Goal: Transaction & Acquisition: Purchase product/service

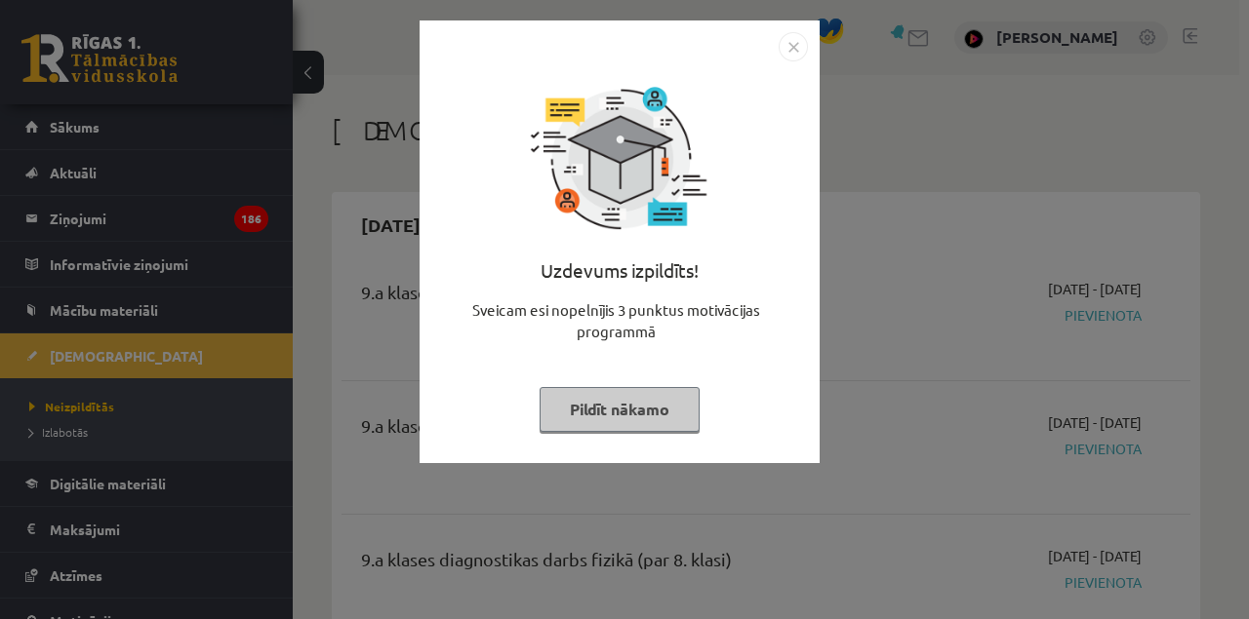
click at [283, 306] on div "Uzdevums izpildīts! Sveicam esi nopelnījis 3 punktus motivācijas programmā Pild…" at bounding box center [624, 309] width 1249 height 619
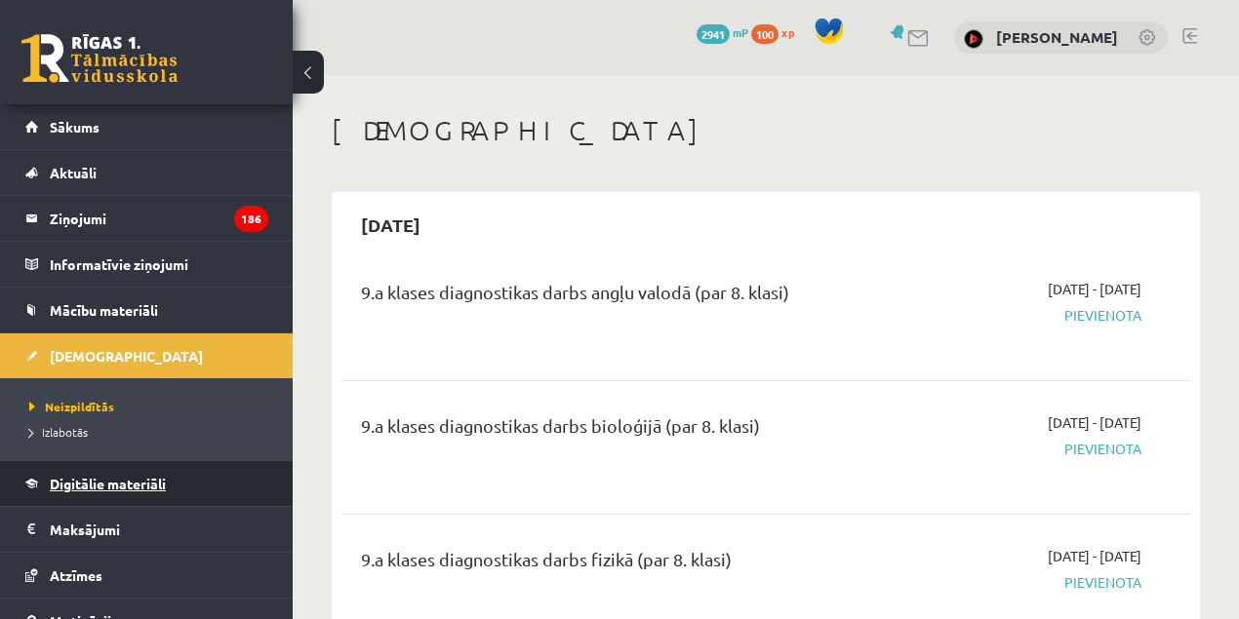
click at [109, 478] on span "Digitālie materiāli" at bounding box center [108, 484] width 116 height 18
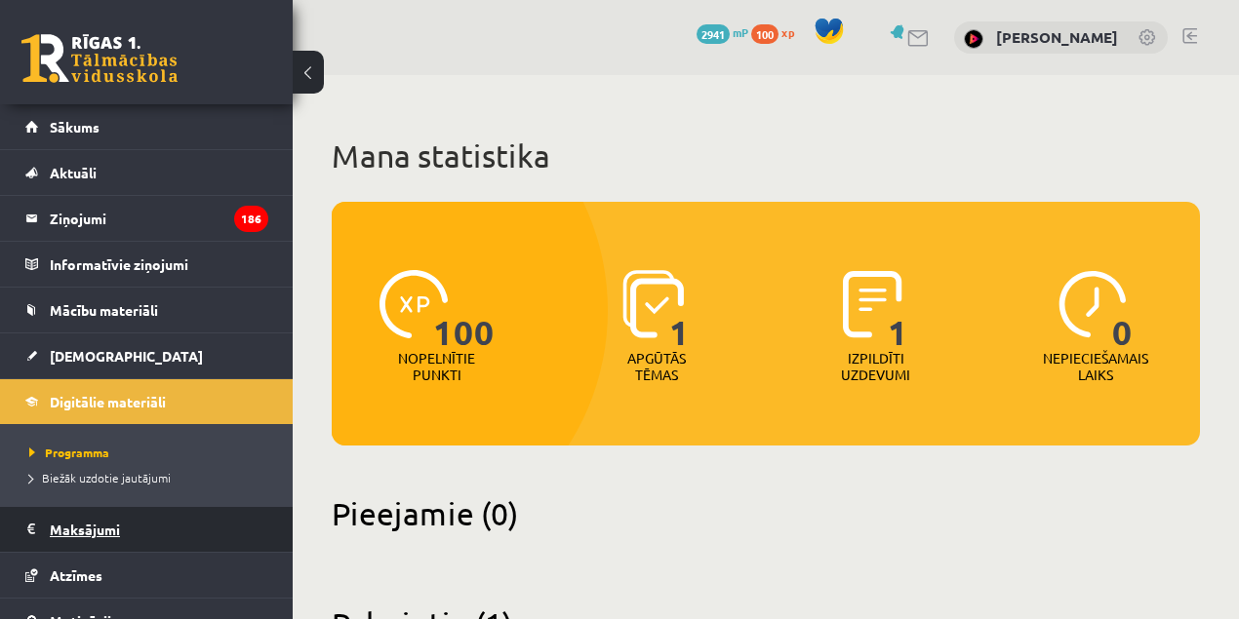
click at [105, 523] on legend "Maksājumi 0" at bounding box center [159, 529] width 219 height 45
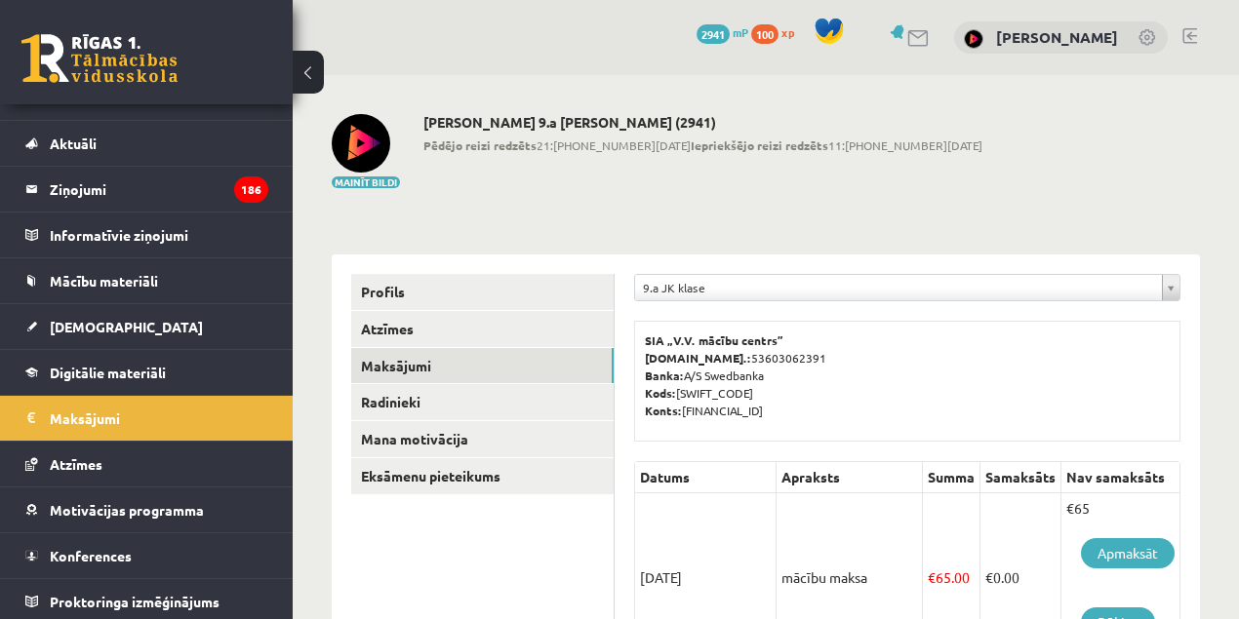
scroll to position [541, 0]
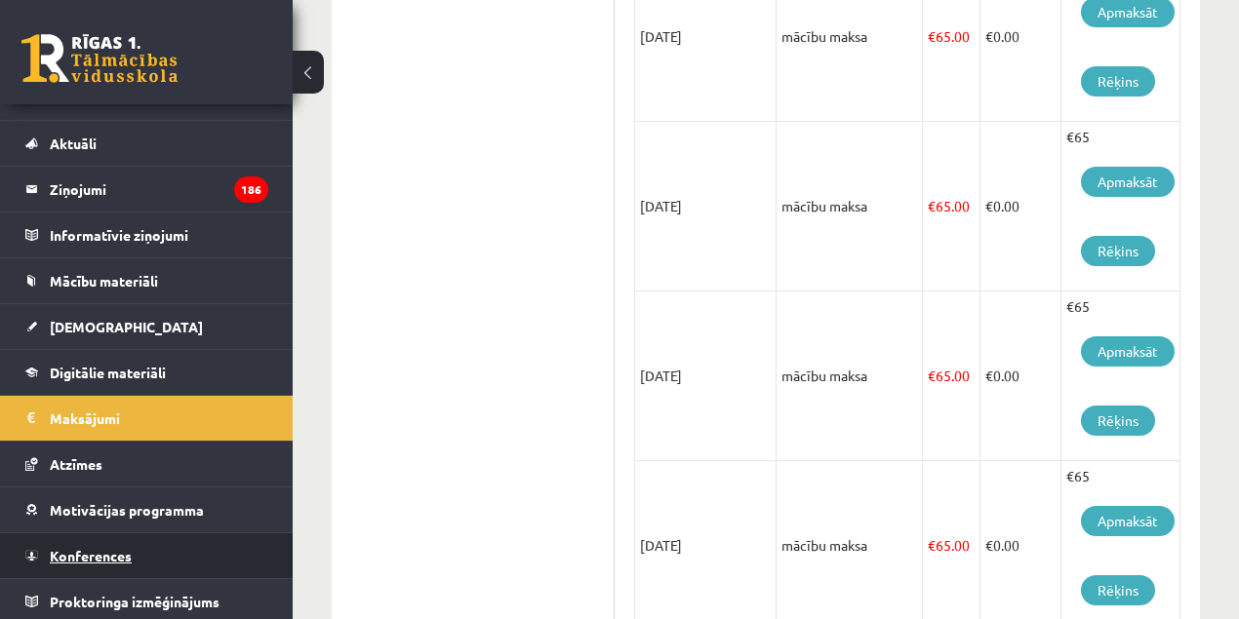
click at [87, 549] on span "Konferences" at bounding box center [91, 556] width 82 height 18
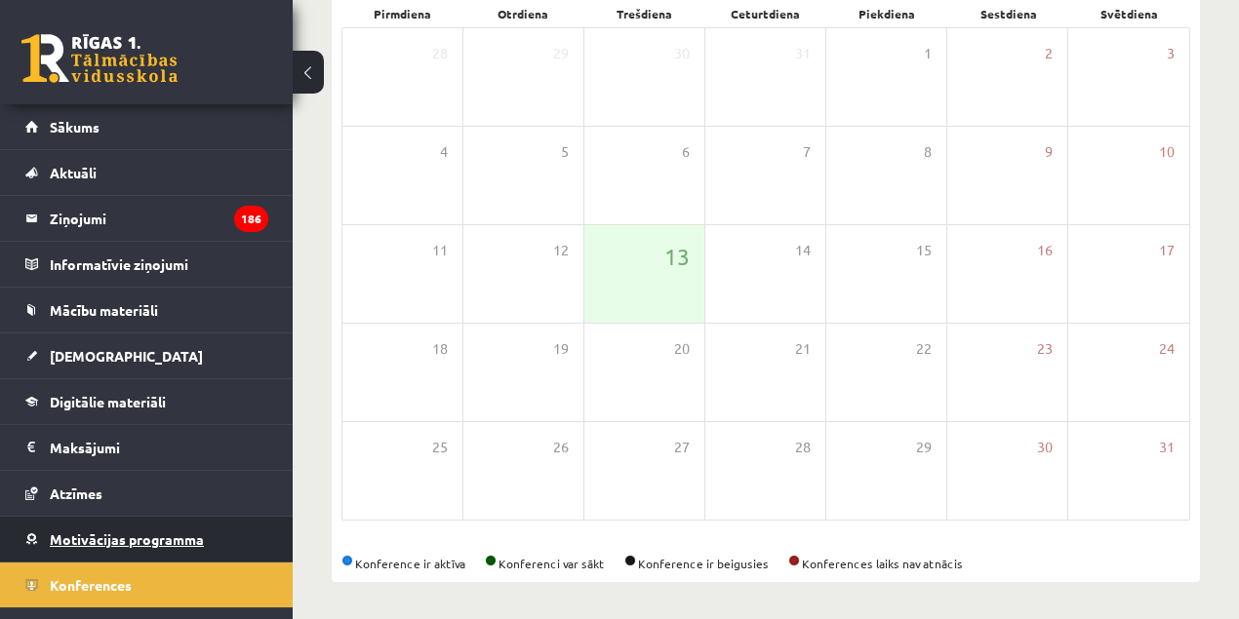
click at [89, 531] on span "Motivācijas programma" at bounding box center [127, 540] width 154 height 18
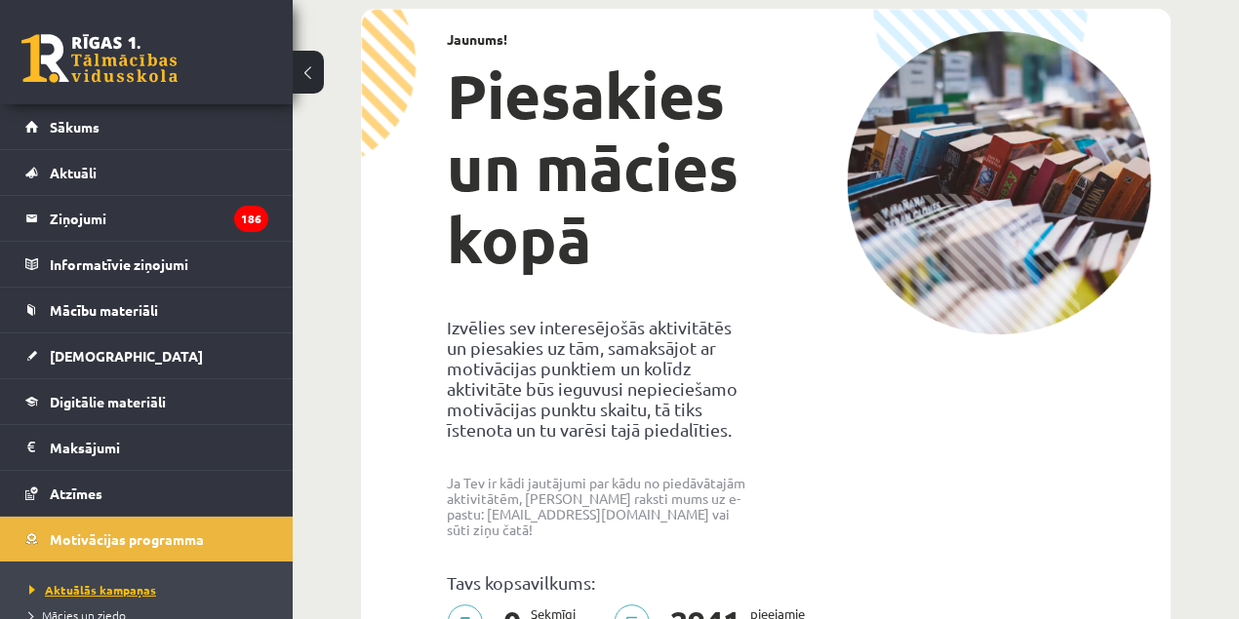
scroll to position [115, 0]
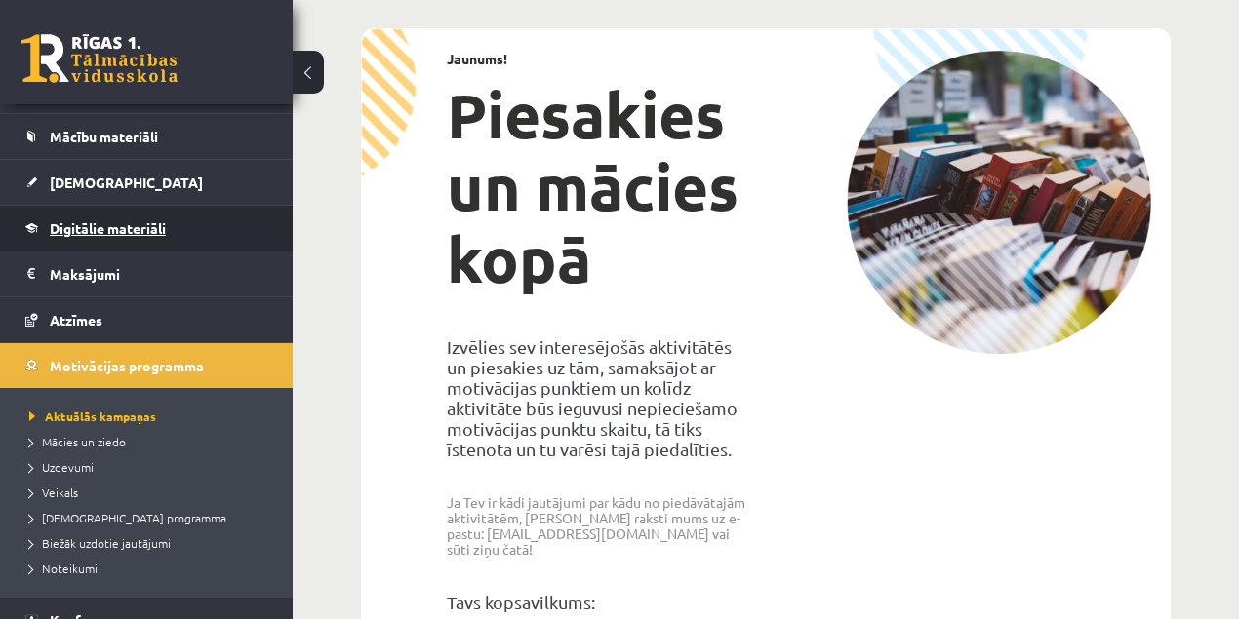
click at [115, 206] on link "Digitālie materiāli" at bounding box center [146, 228] width 243 height 45
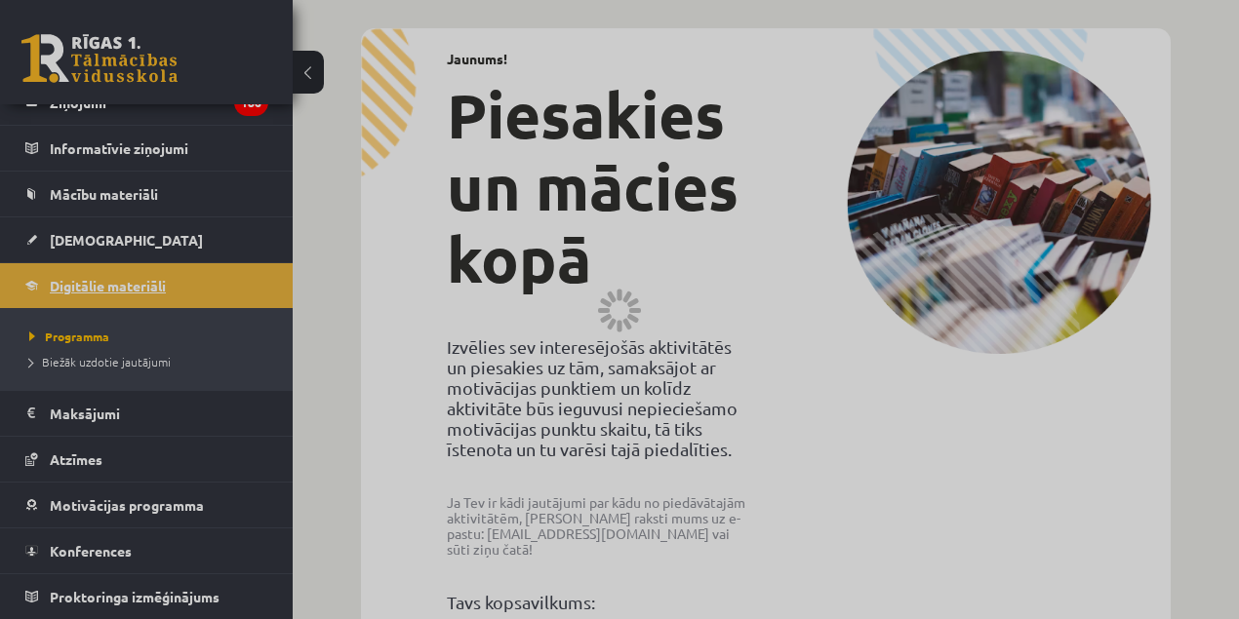
scroll to position [111, 0]
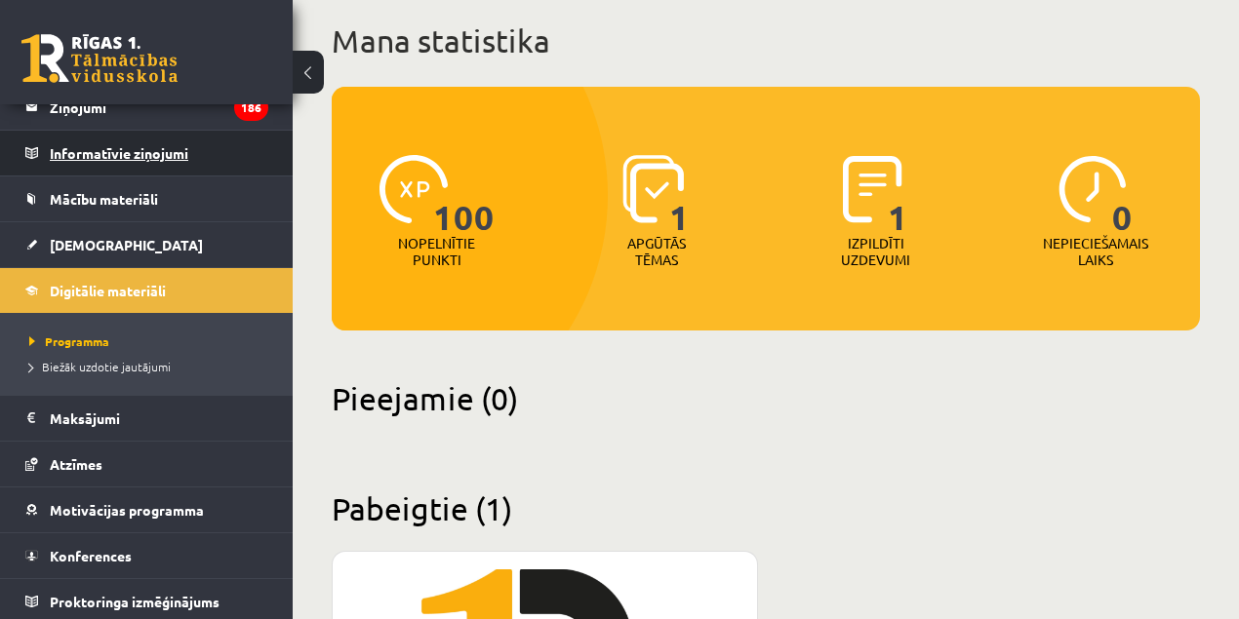
click at [105, 154] on legend "Informatīvie ziņojumi 0" at bounding box center [159, 153] width 219 height 45
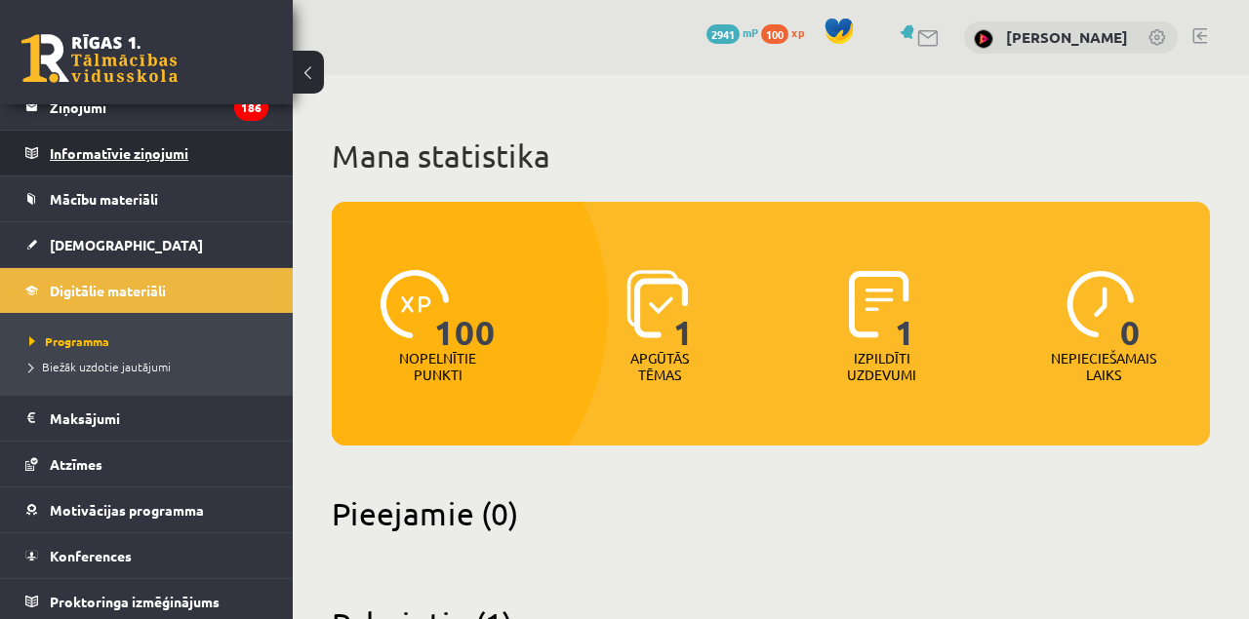
scroll to position [29, 0]
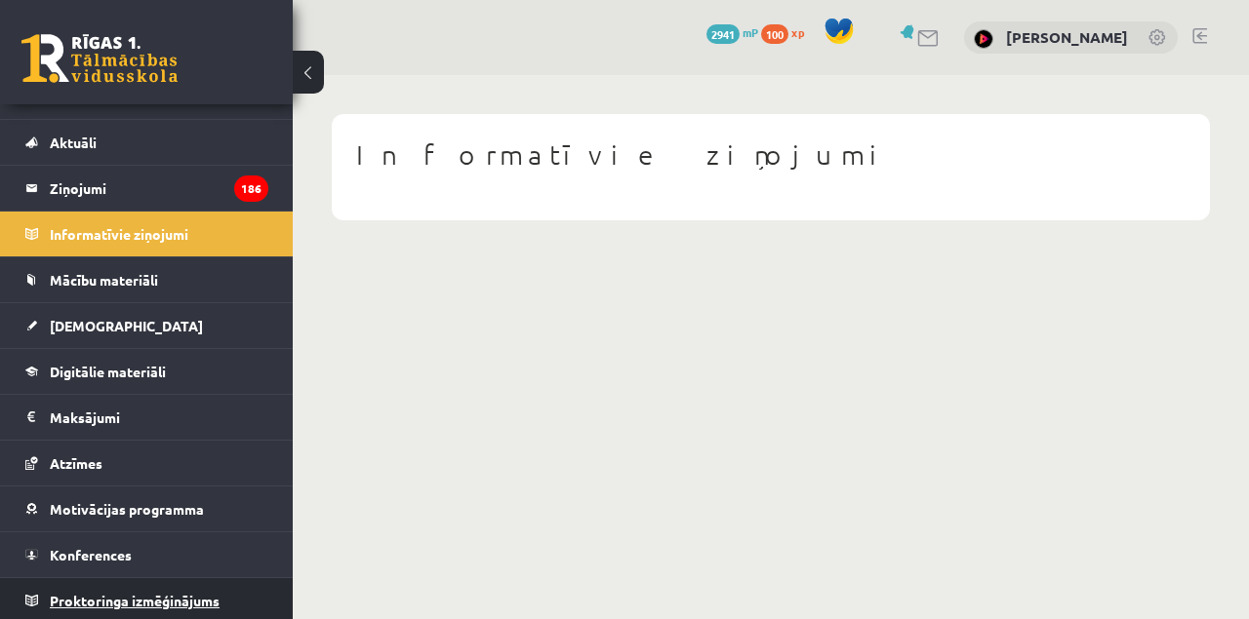
click at [169, 598] on span "Proktoringa izmēģinājums" at bounding box center [135, 601] width 170 height 18
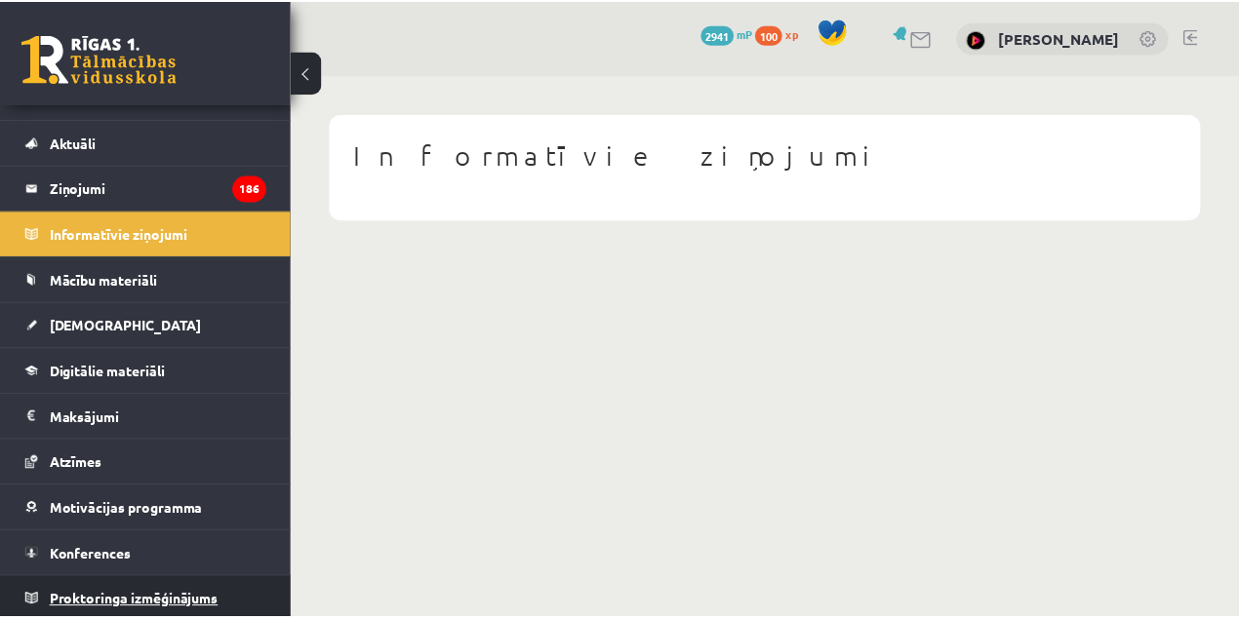
scroll to position [29, 0]
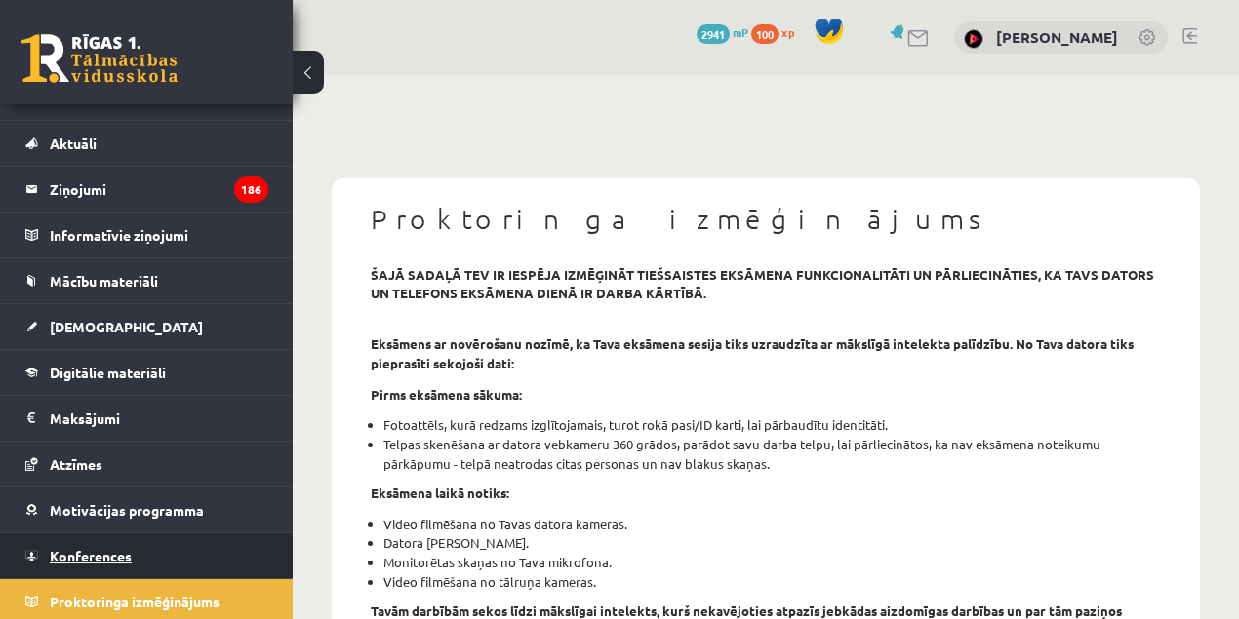
click at [141, 574] on link "Konferences" at bounding box center [146, 556] width 243 height 45
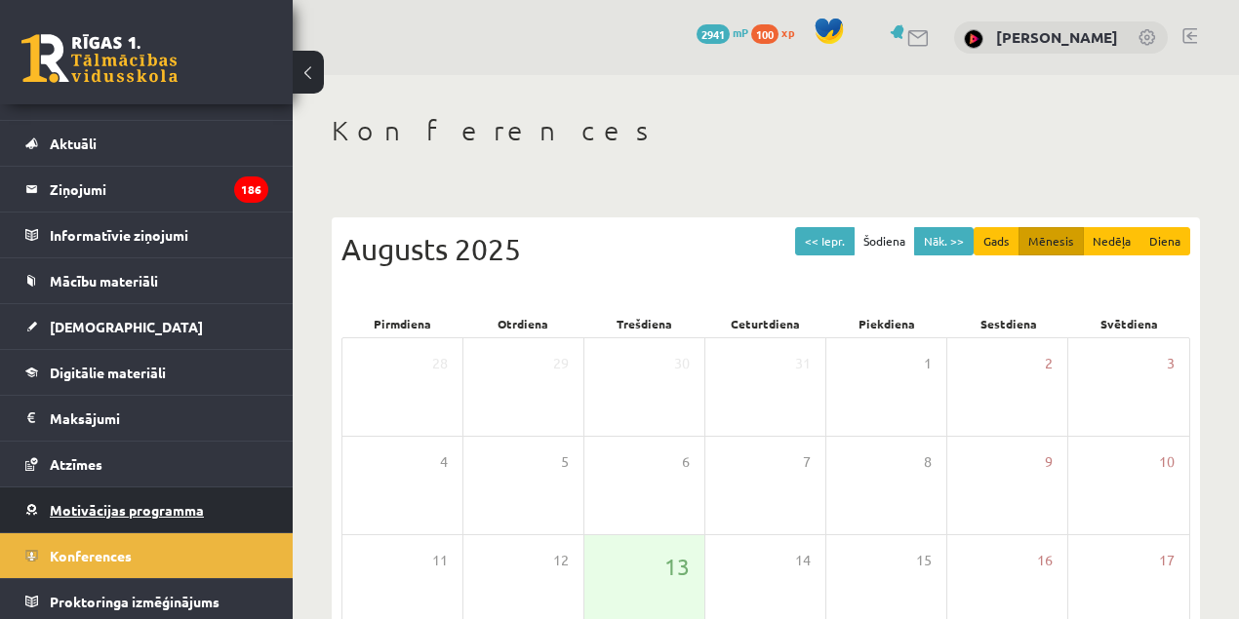
click at [125, 493] on link "Motivācijas programma" at bounding box center [146, 510] width 243 height 45
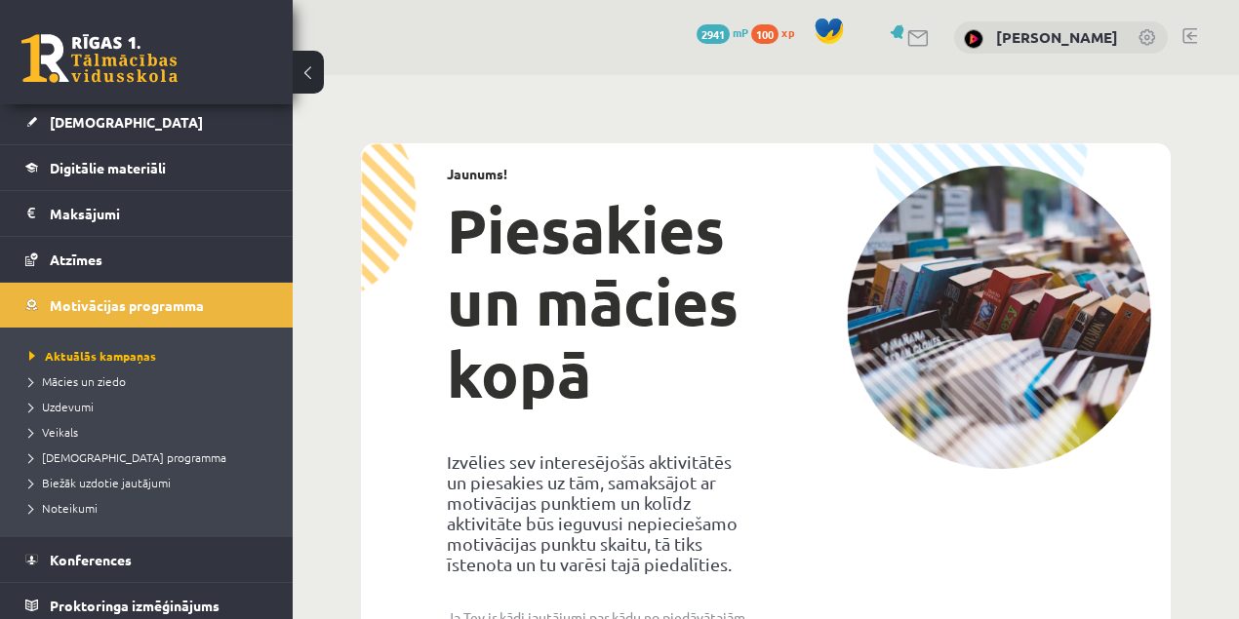
scroll to position [238, 0]
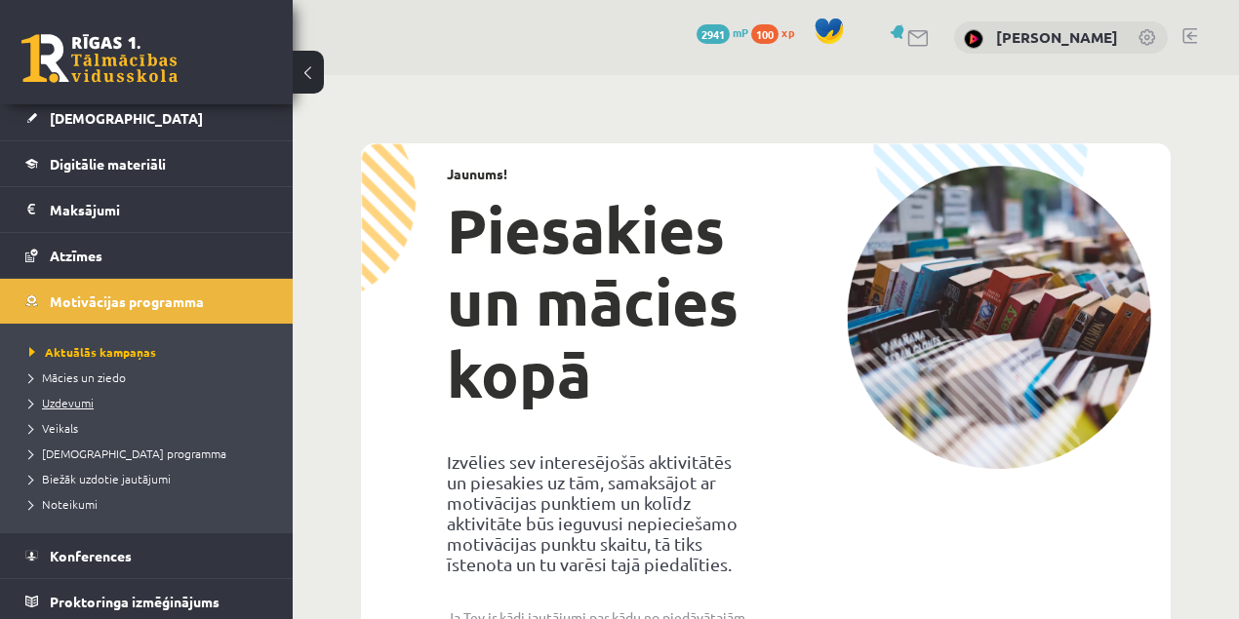
click at [70, 400] on span "Uzdevumi" at bounding box center [61, 403] width 64 height 16
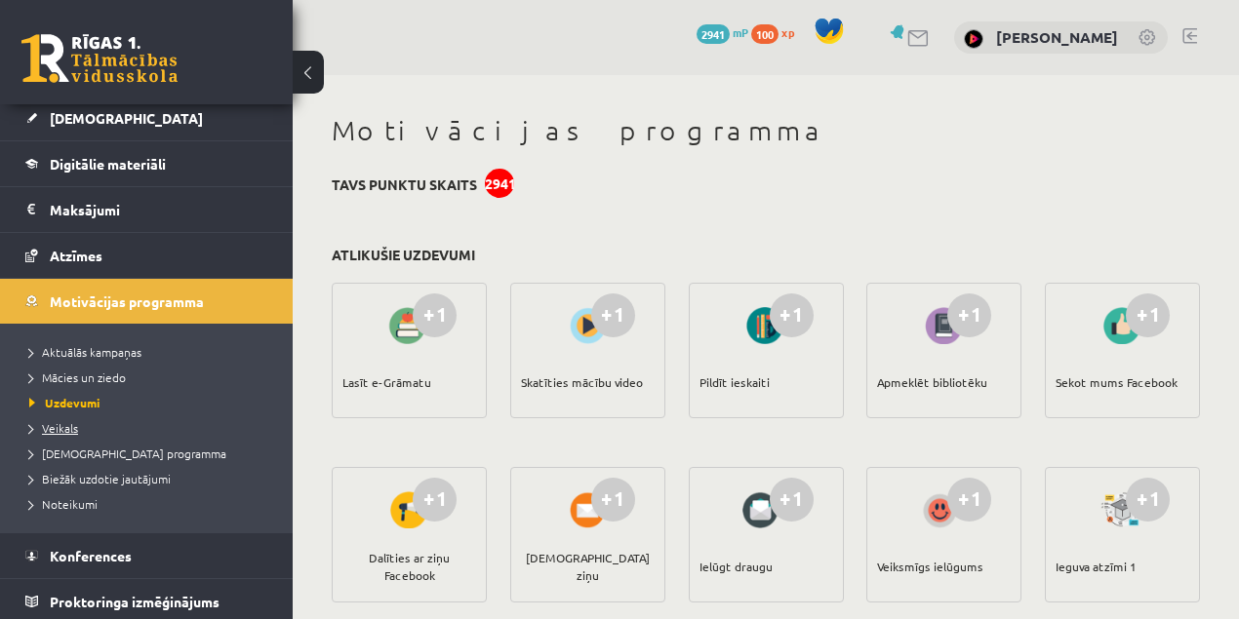
click at [70, 430] on span "Veikals" at bounding box center [53, 428] width 49 height 16
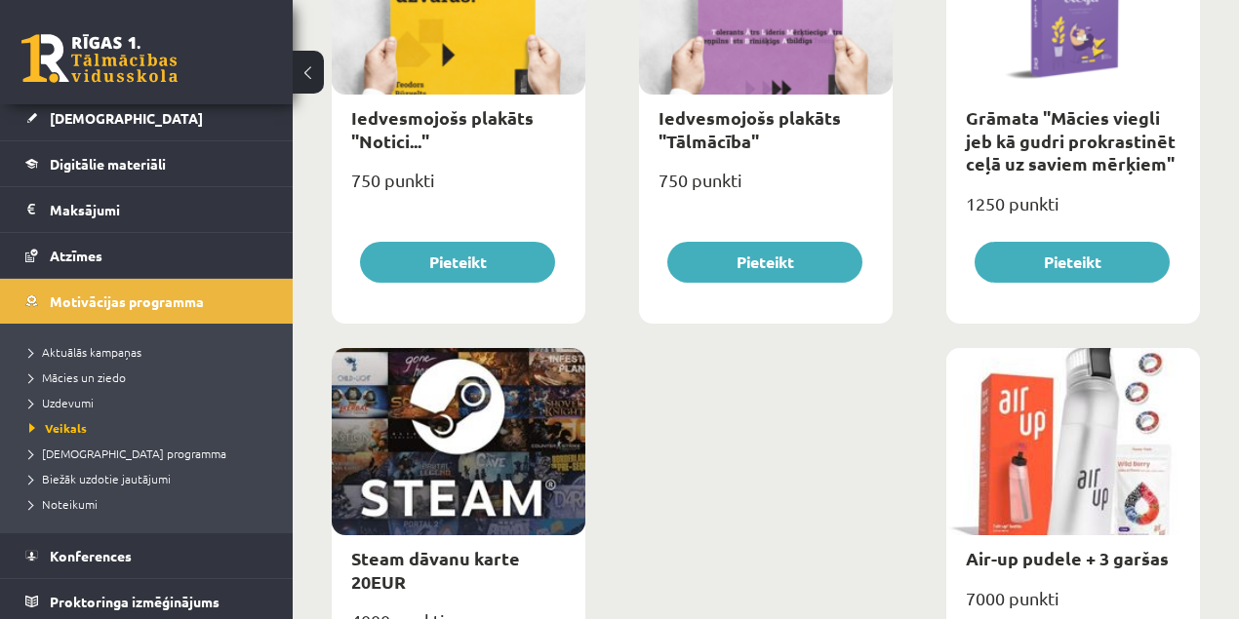
scroll to position [3259, 0]
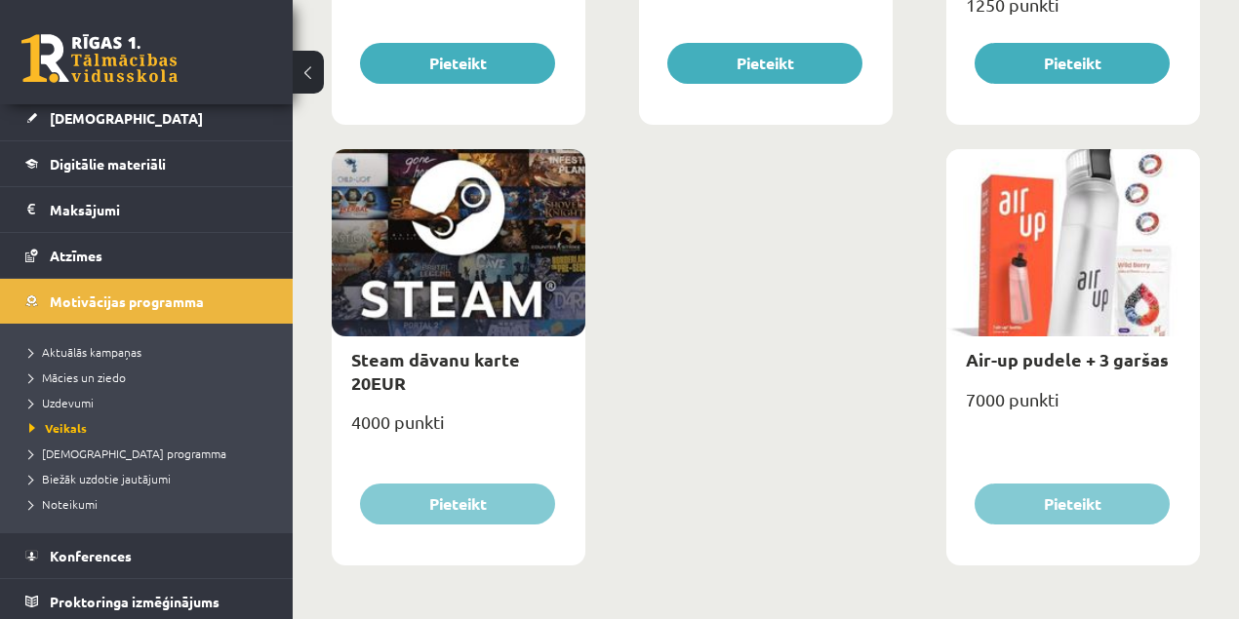
click at [1023, 245] on div at bounding box center [1073, 242] width 254 height 187
click at [1035, 339] on div "Air-up pudele + 3 garšas" at bounding box center [1073, 360] width 254 height 46
click at [987, 359] on link "Air-up pudele + 3 garšas" at bounding box center [1067, 359] width 203 height 22
type input "*"
